Goal: Information Seeking & Learning: Learn about a topic

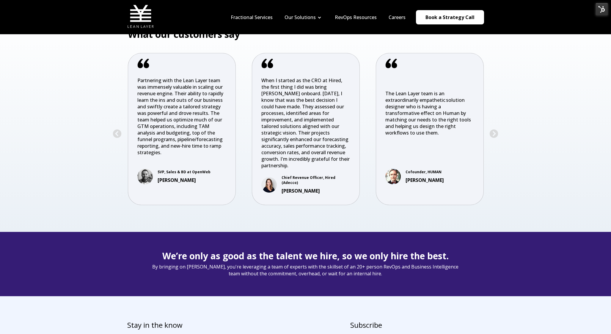
scroll to position [1206, 0]
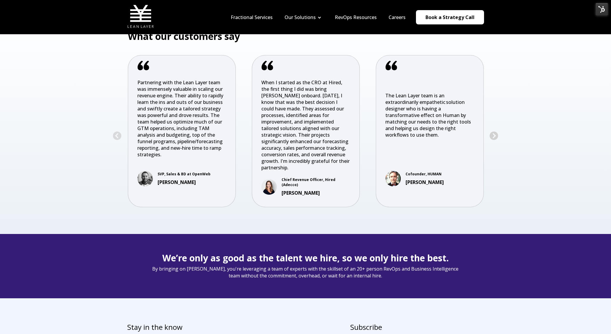
click at [496, 134] on button "Next" at bounding box center [494, 136] width 10 height 10
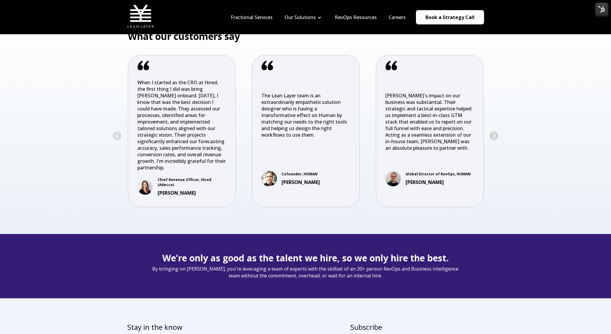
click at [497, 134] on button "Next" at bounding box center [494, 136] width 10 height 10
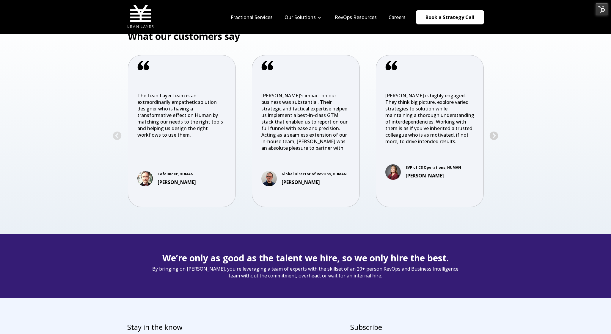
click at [497, 134] on button "Next" at bounding box center [494, 136] width 10 height 10
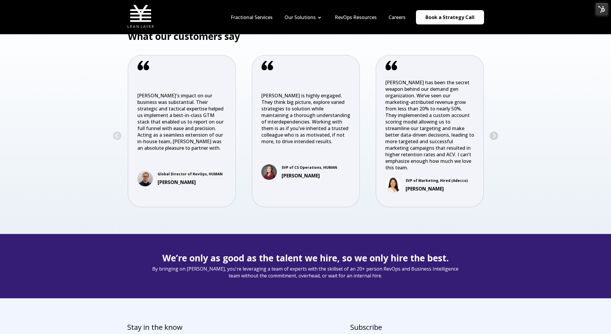
click at [497, 134] on button "Next" at bounding box center [494, 136] width 10 height 10
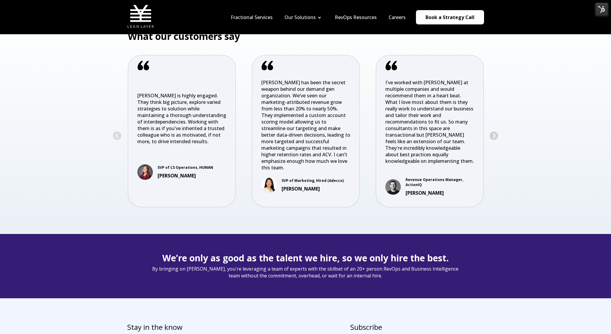
click at [497, 134] on button "Next" at bounding box center [494, 136] width 10 height 10
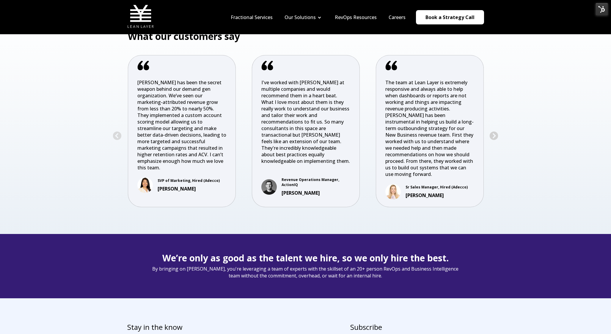
click at [498, 134] on button "Next" at bounding box center [494, 136] width 10 height 10
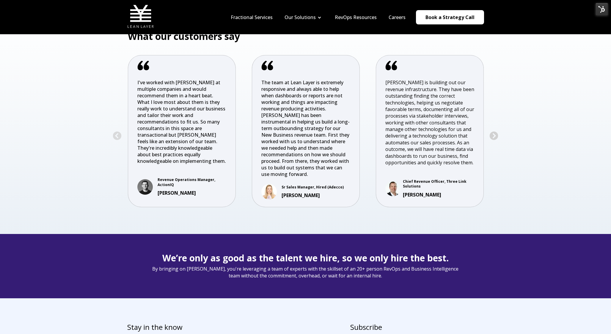
click at [498, 134] on button "Next" at bounding box center [494, 136] width 10 height 10
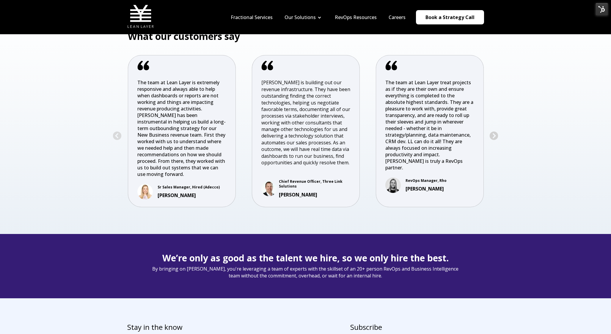
click at [498, 135] on button "Next" at bounding box center [494, 136] width 10 height 10
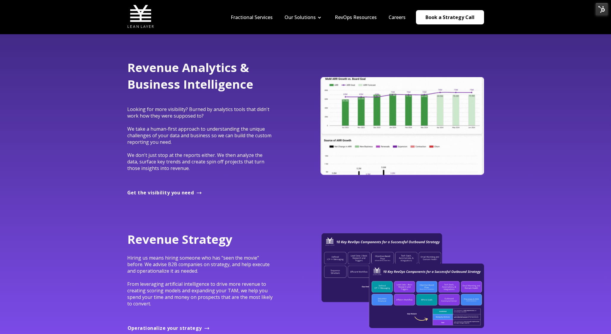
scroll to position [336, 0]
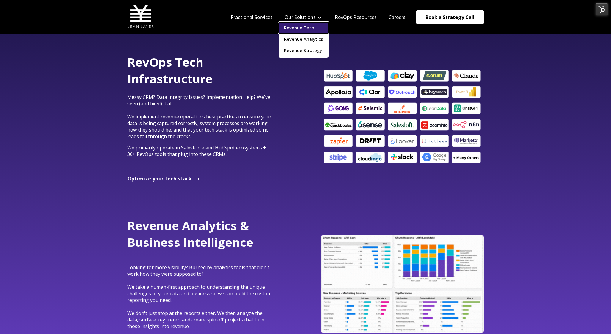
click at [318, 29] on link "Revenue Tech" at bounding box center [304, 27] width 50 height 11
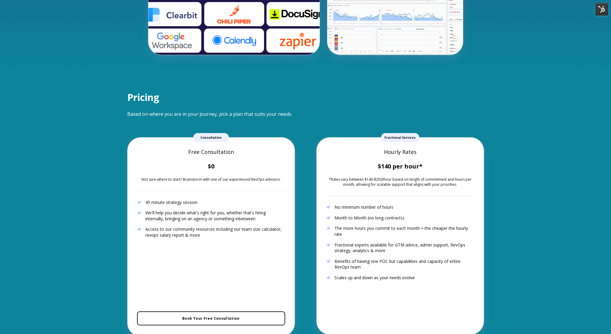
scroll to position [1108, 0]
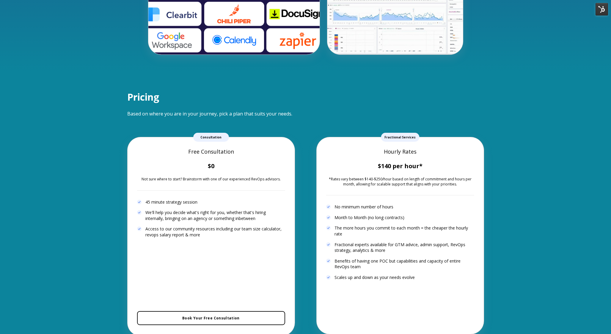
click at [387, 162] on strong "$140 per hour*" at bounding box center [400, 166] width 45 height 8
click at [600, 9] on img at bounding box center [602, 9] width 12 height 12
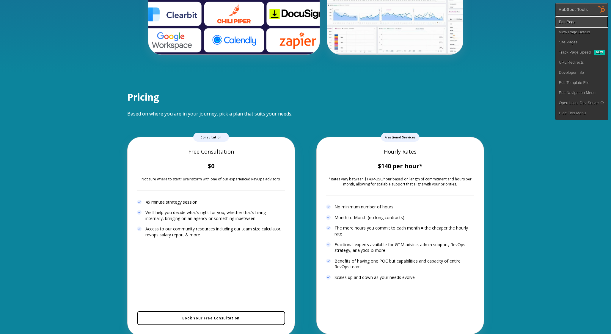
click at [571, 21] on link "Edit Page" at bounding box center [582, 22] width 52 height 10
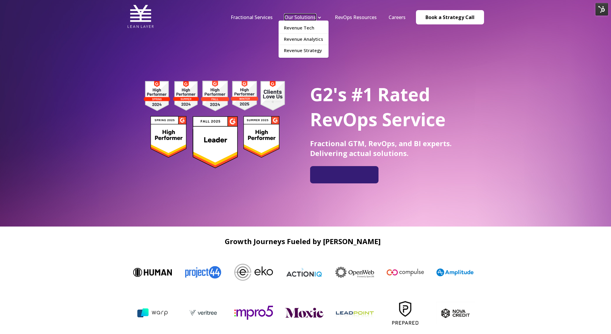
click at [311, 18] on link "Our Solutions" at bounding box center [300, 17] width 31 height 7
click at [311, 27] on link "Revenue Tech" at bounding box center [304, 27] width 50 height 11
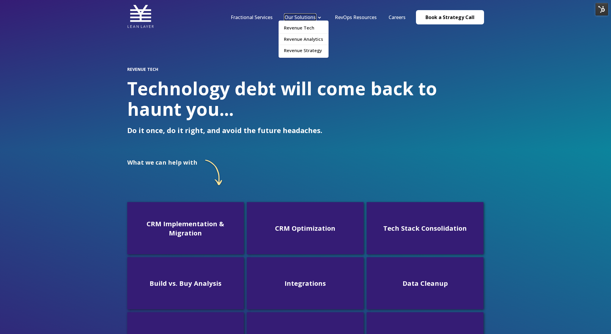
click at [312, 17] on link "Our Solutions" at bounding box center [300, 17] width 31 height 7
click at [314, 36] on link "Revenue Analytics" at bounding box center [304, 39] width 50 height 11
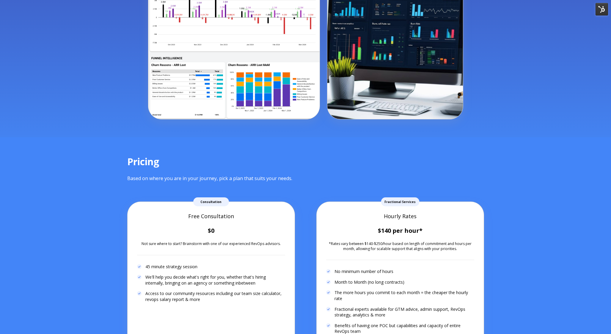
scroll to position [1190, 0]
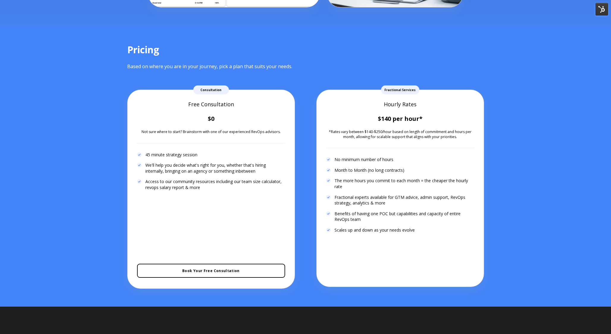
click at [600, 8] on img at bounding box center [602, 9] width 12 height 12
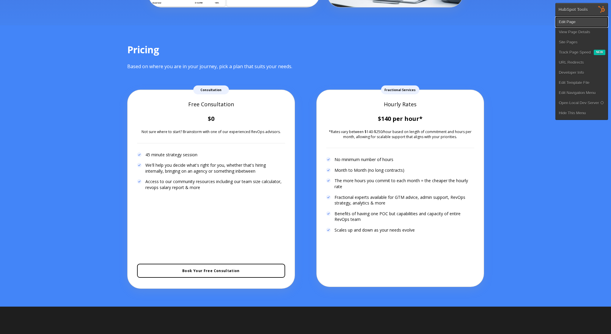
click at [576, 22] on link "Edit Page" at bounding box center [582, 22] width 52 height 10
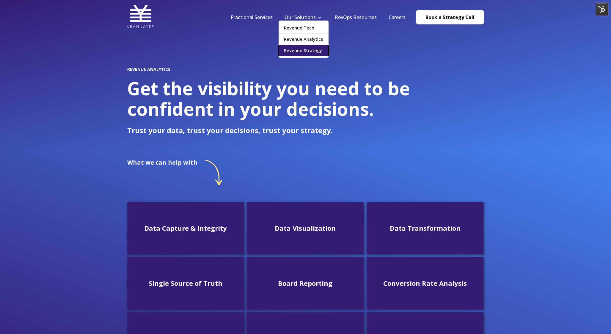
click at [309, 51] on link "Revenue Strategy" at bounding box center [304, 50] width 50 height 11
